Goal: Transaction & Acquisition: Purchase product/service

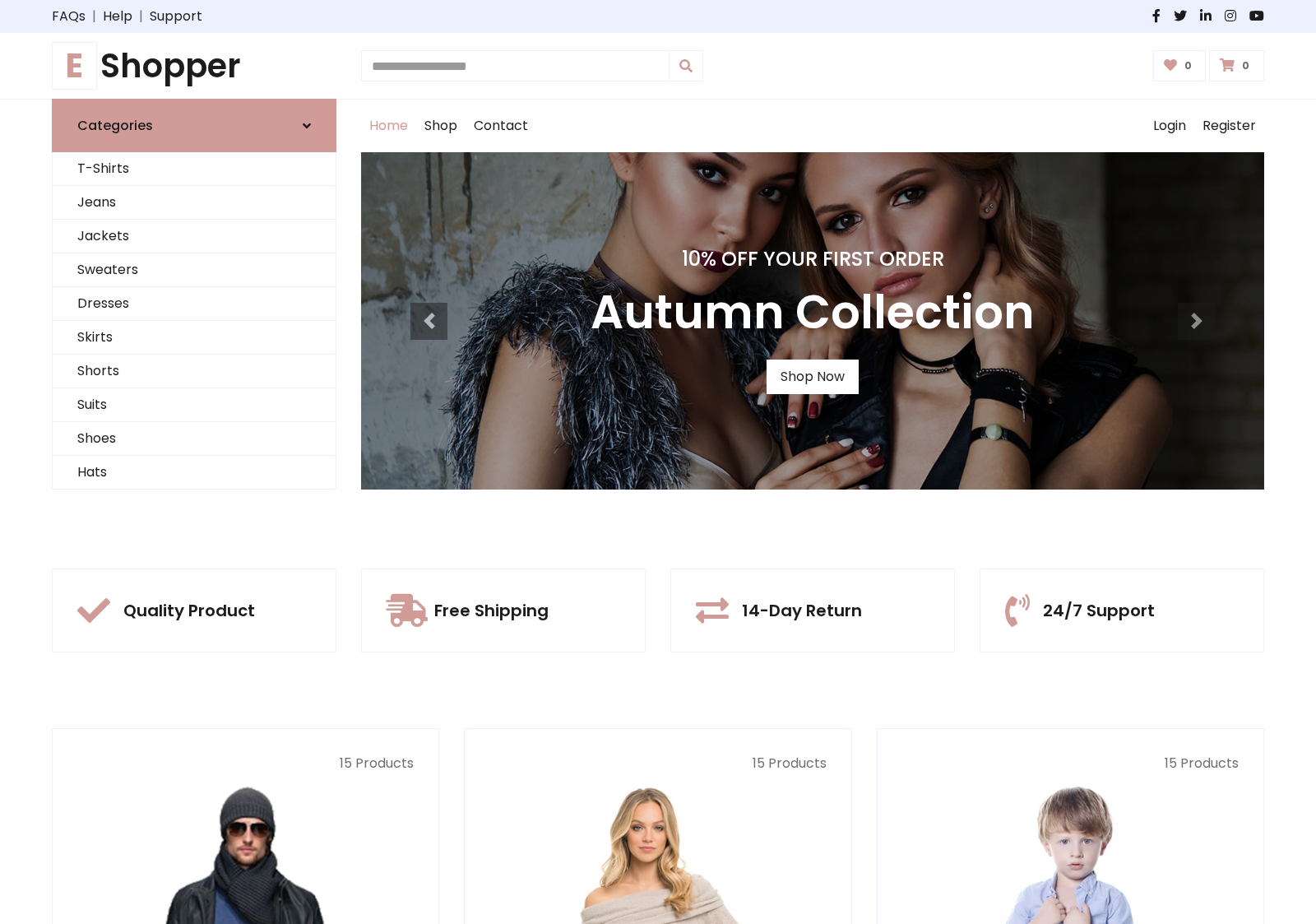
click at [658, 462] on div "10% Off Your First Order Autumn Collection Shop Now" at bounding box center [812, 321] width 903 height 337
click at [812, 376] on link "Shop Now" at bounding box center [813, 377] width 92 height 34
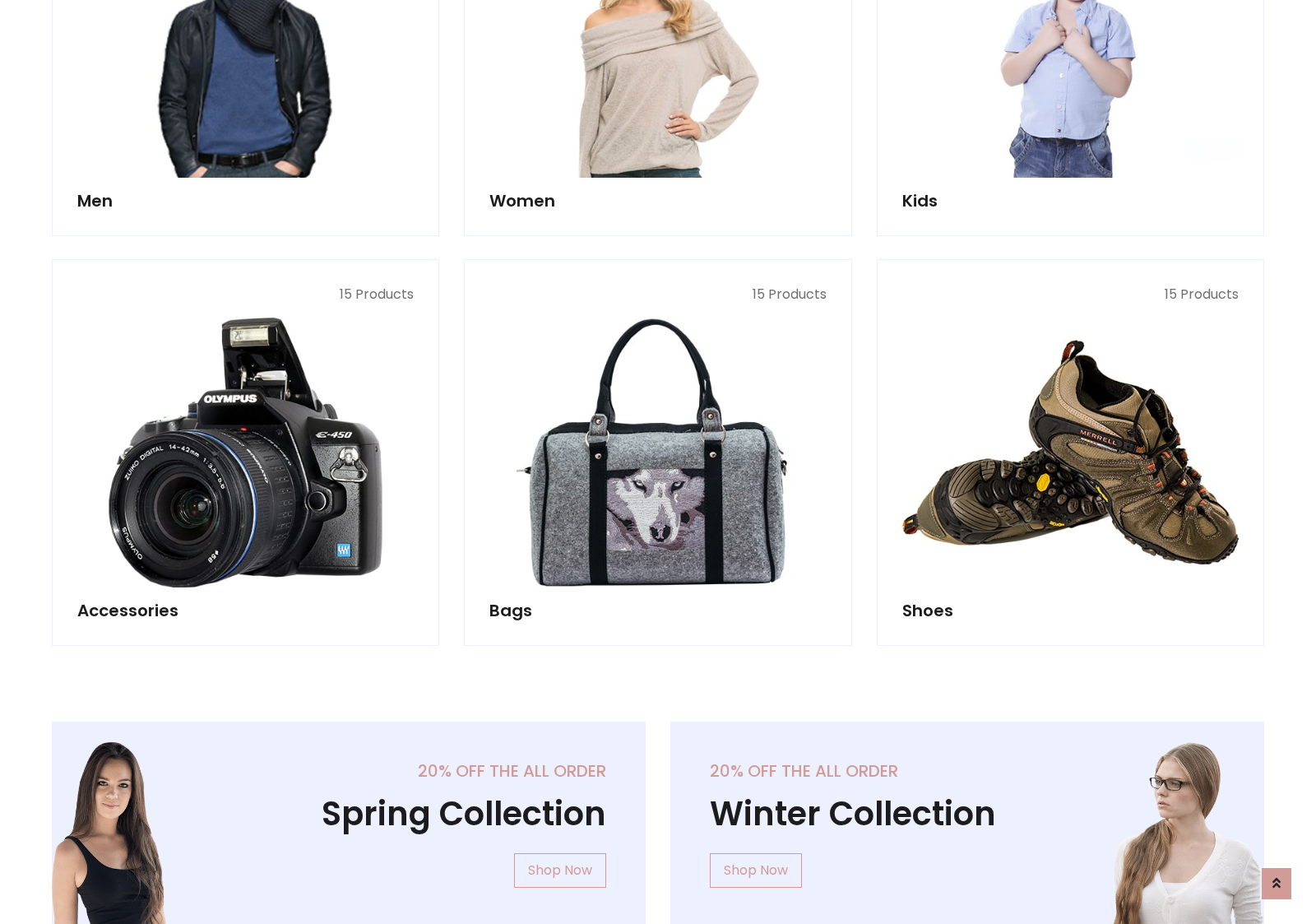
scroll to position [1640, 0]
